Goal: Information Seeking & Learning: Learn about a topic

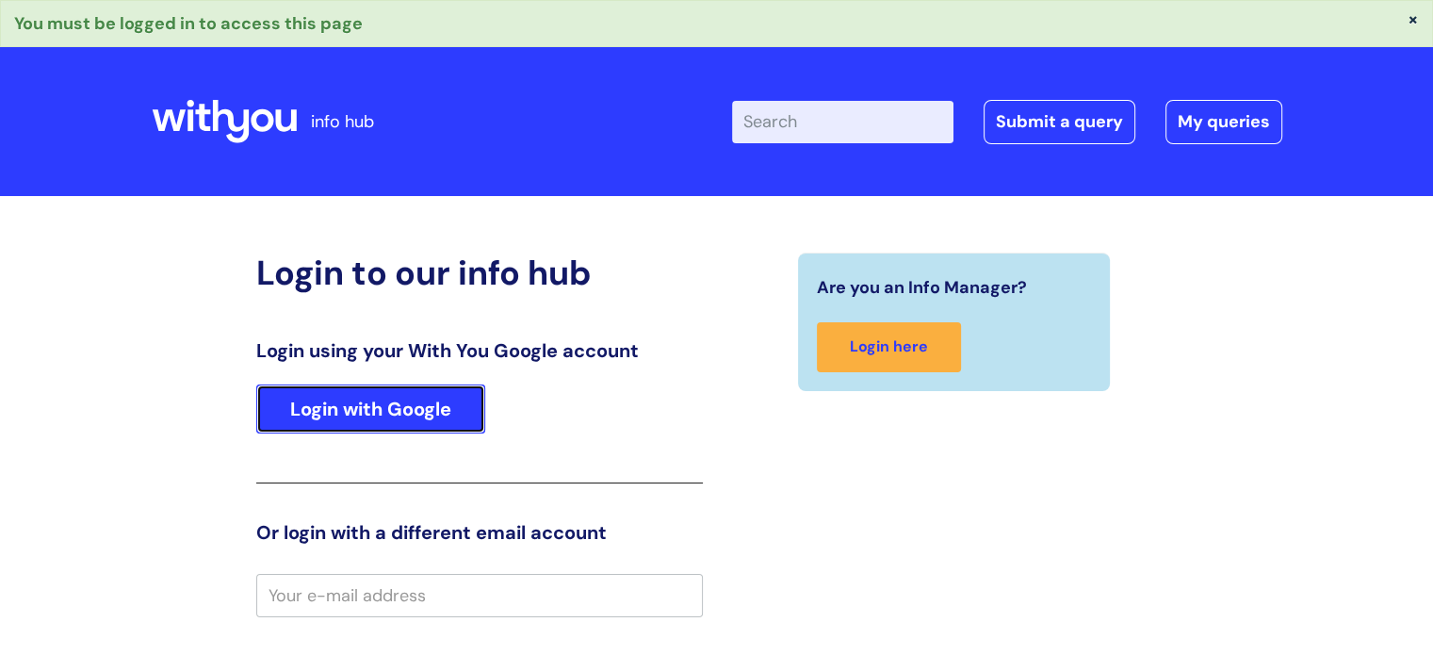
click at [396, 402] on link "Login with Google" at bounding box center [370, 409] width 229 height 49
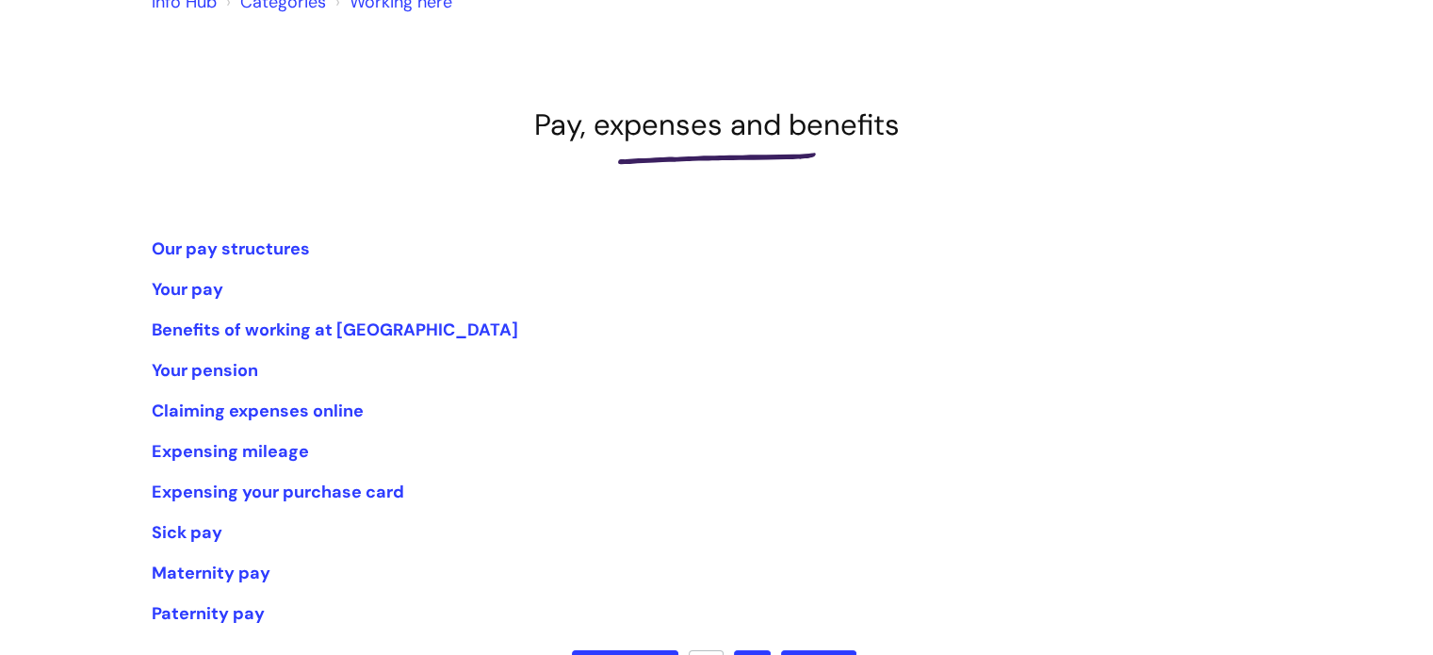
scroll to position [377, 0]
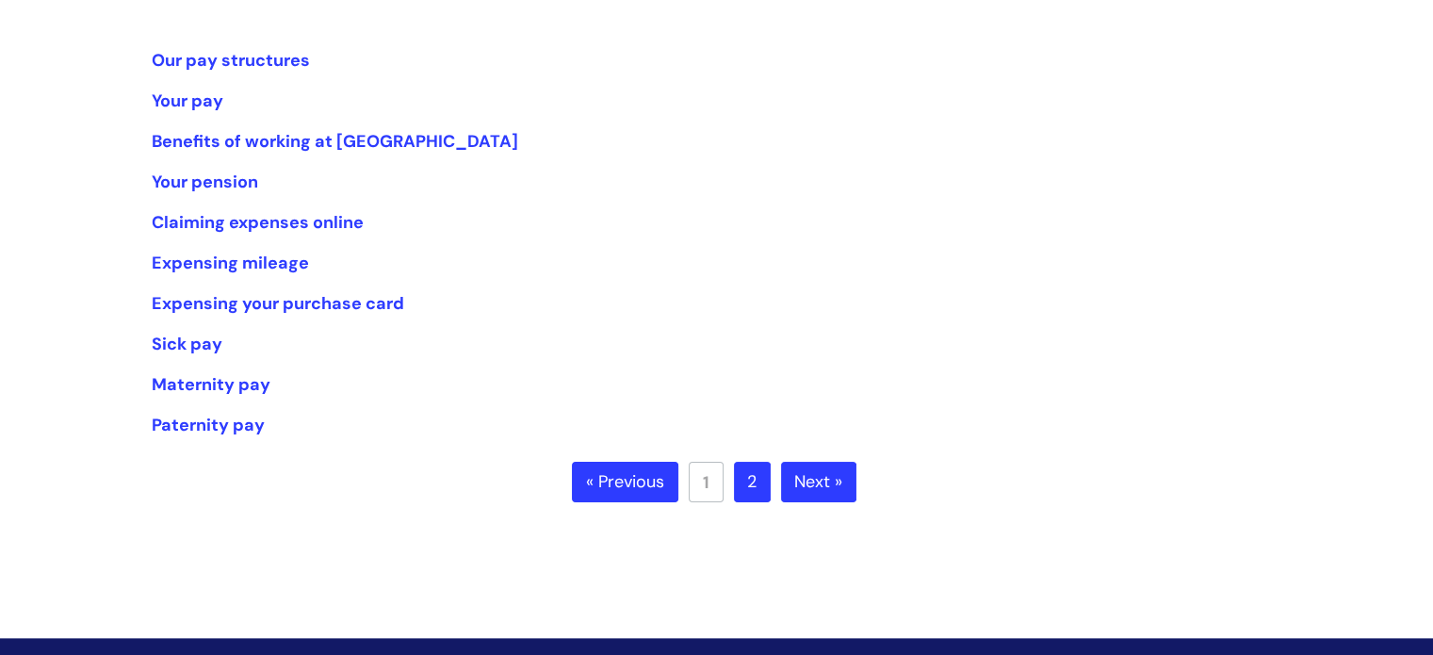
click at [742, 482] on link "2" at bounding box center [752, 482] width 37 height 41
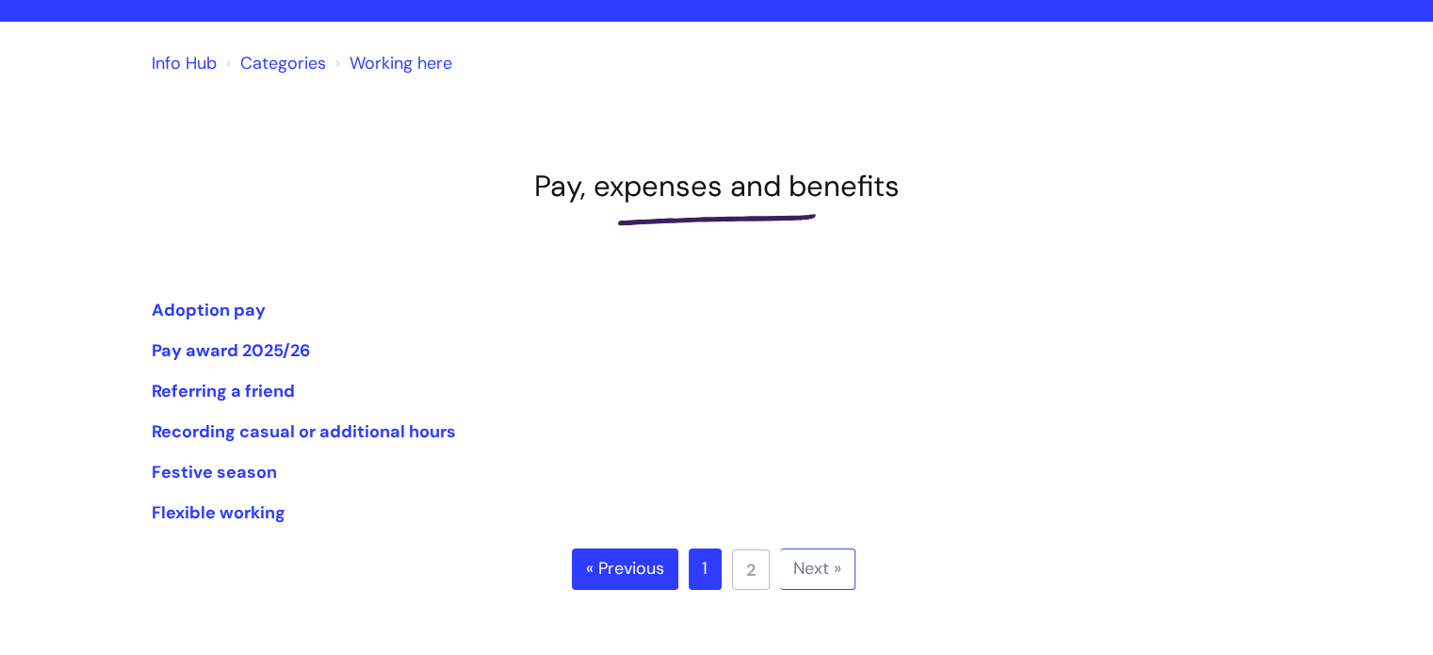
scroll to position [188, 0]
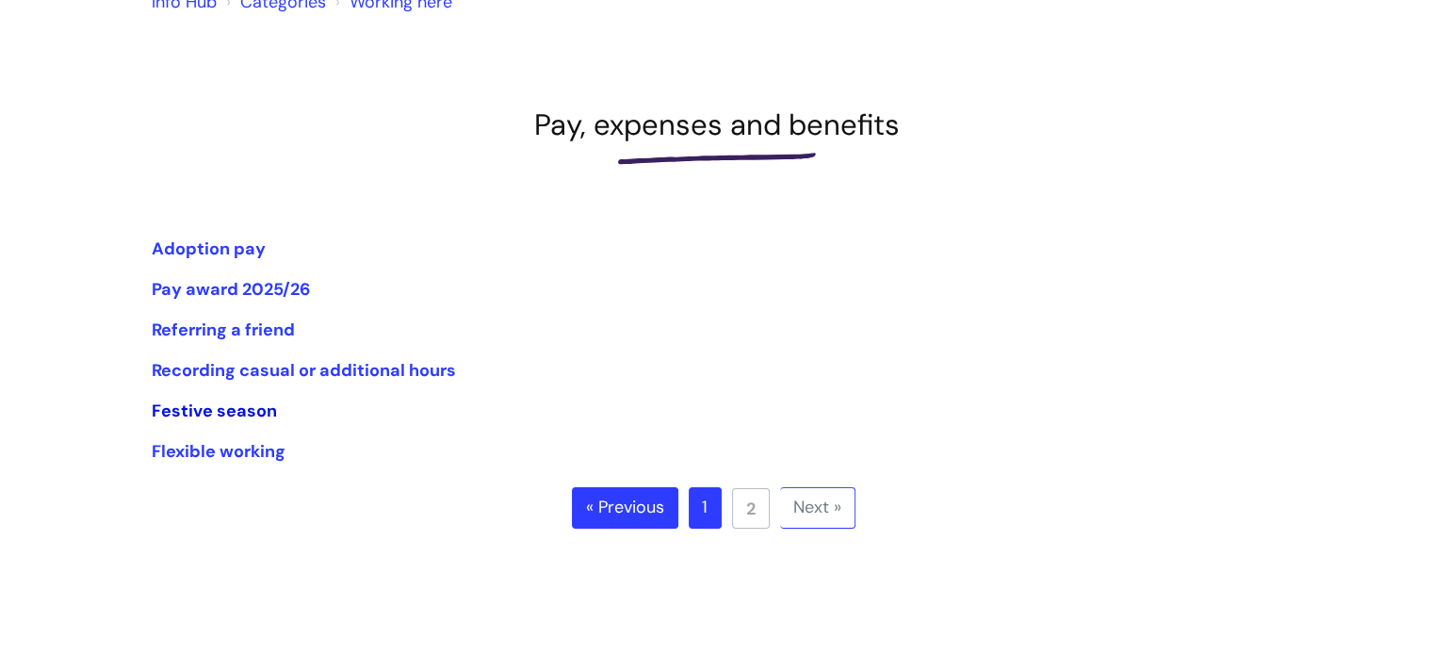
click at [207, 414] on link "Festive season" at bounding box center [214, 411] width 125 height 23
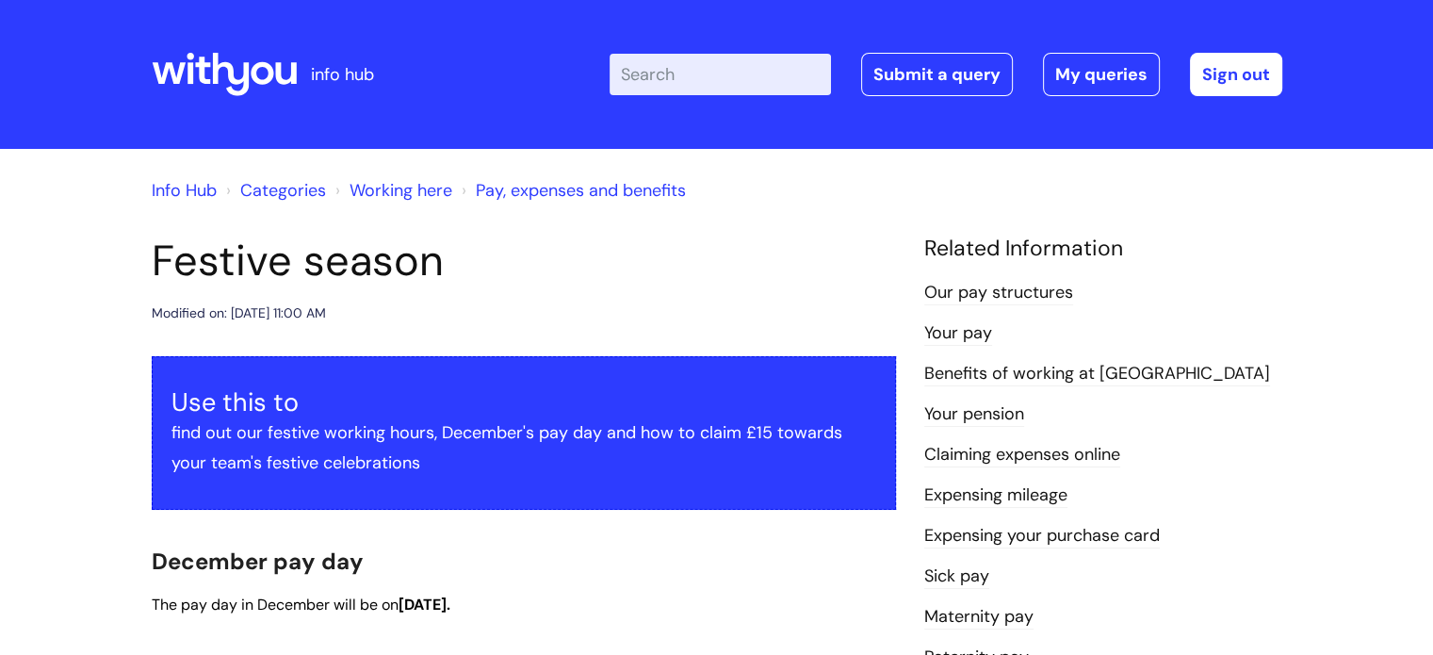
click at [393, 183] on link "Working here" at bounding box center [401, 190] width 103 height 23
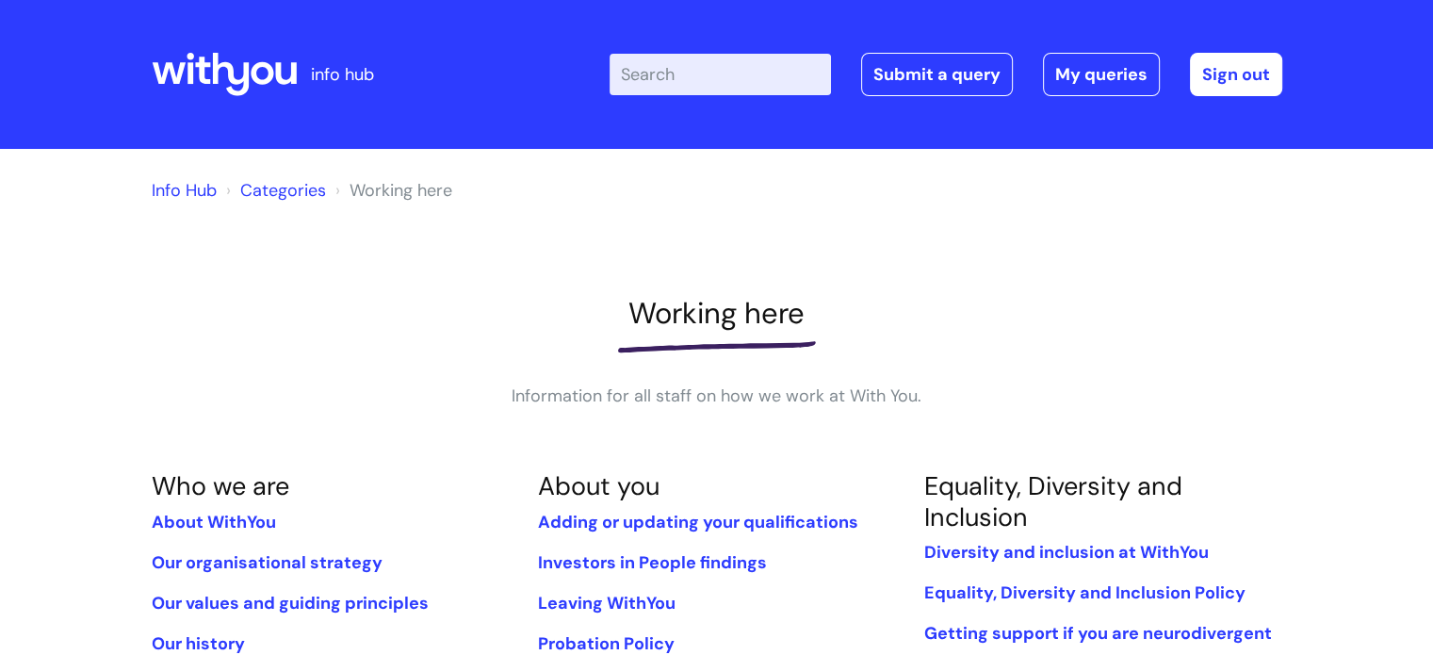
click at [637, 73] on input "Enter your search term here..." at bounding box center [720, 74] width 221 height 41
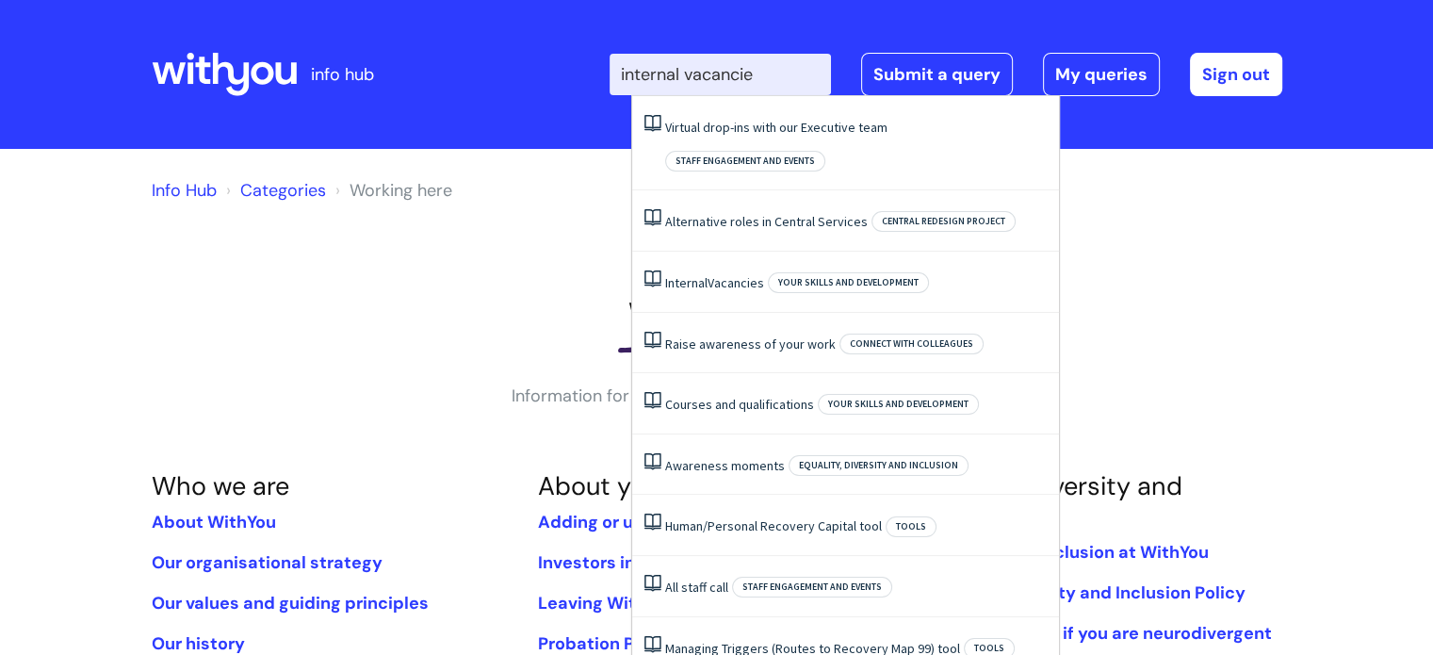
type input "internal vacancies"
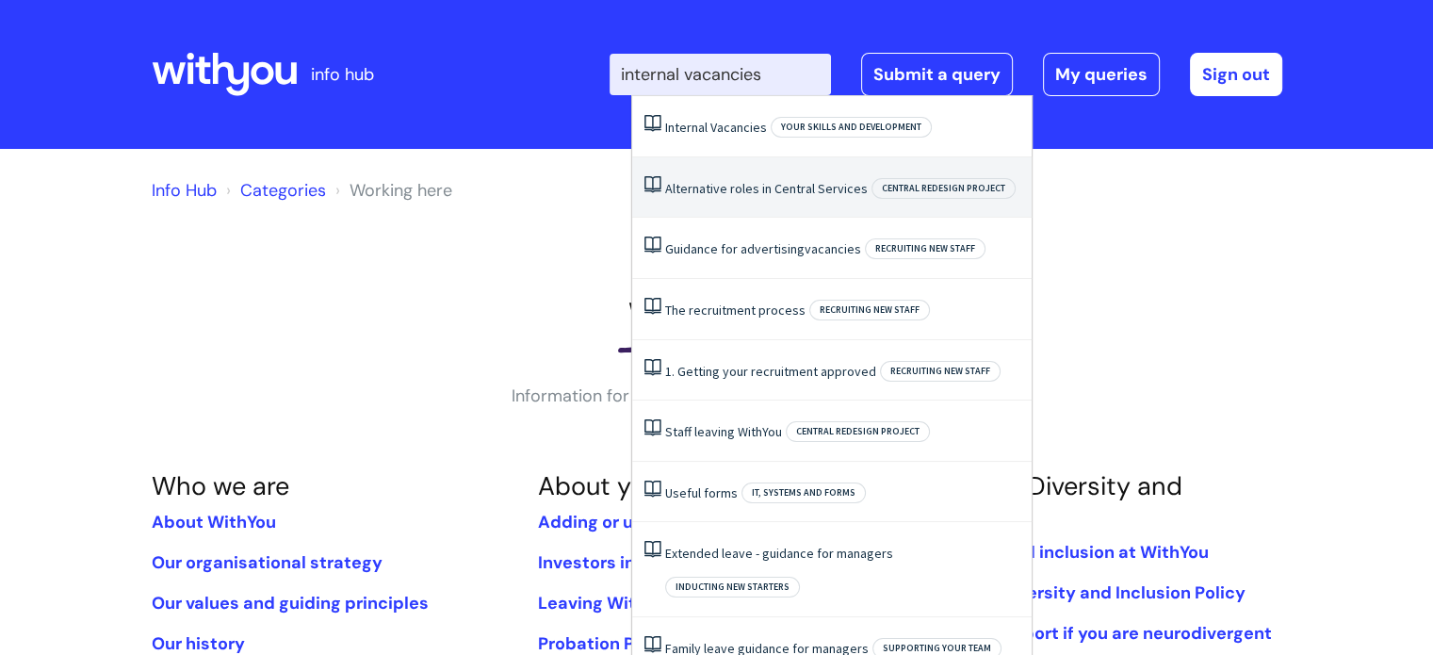
click at [713, 187] on link "Alternative roles in Central Services" at bounding box center [766, 188] width 203 height 17
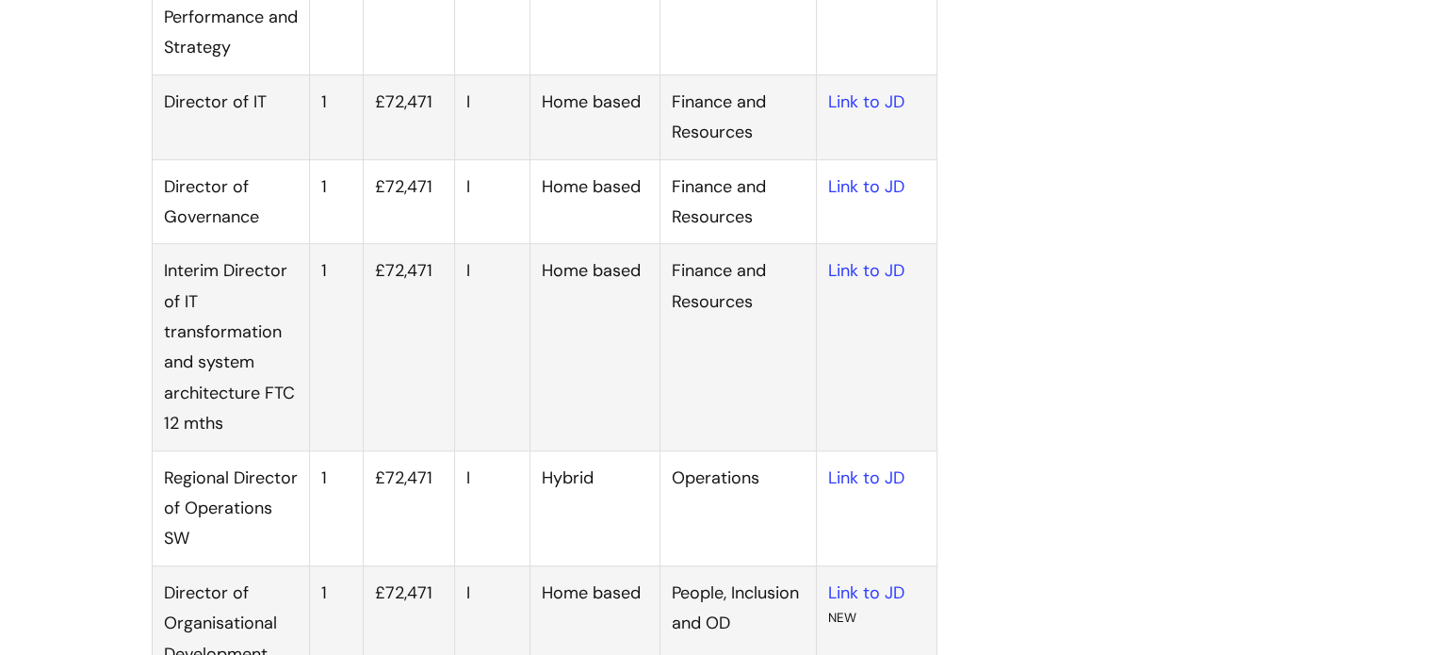
scroll to position [848, 0]
